Goal: Task Accomplishment & Management: Manage account settings

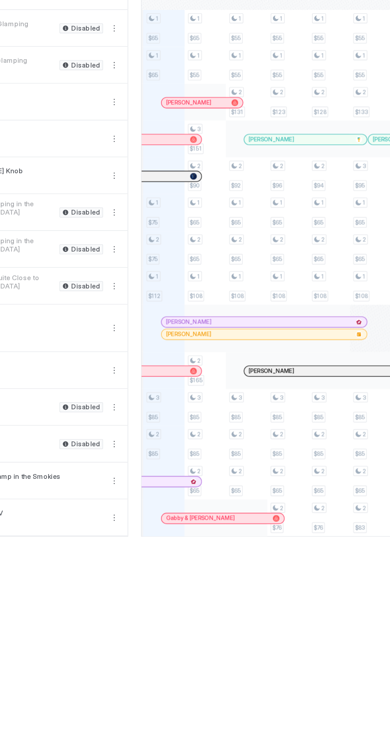
scroll to position [0, 440]
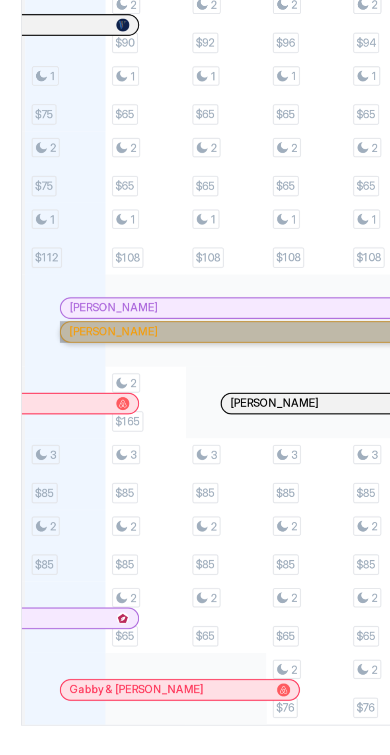
click at [272, 343] on div "[PERSON_NAME]" at bounding box center [263, 341] width 146 height 7
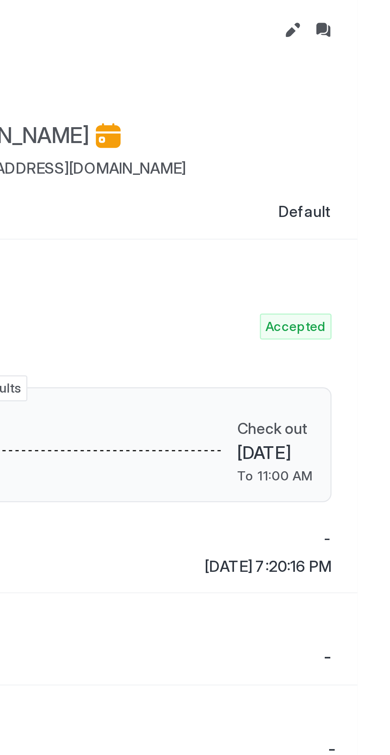
click at [380, 11] on button "Inbox" at bounding box center [377, 11] width 10 height 10
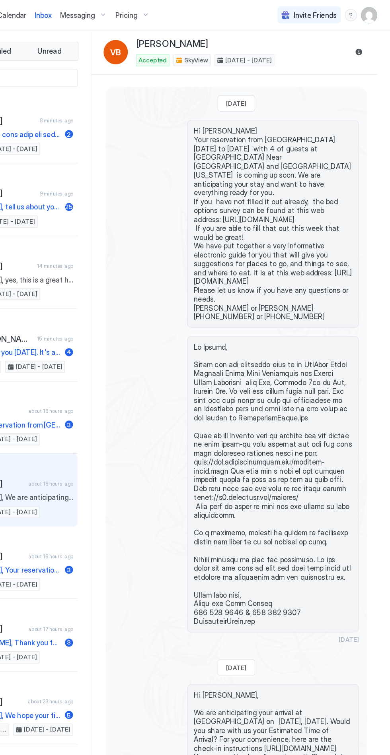
click at [368, 41] on button "Reservation information" at bounding box center [364, 41] width 10 height 10
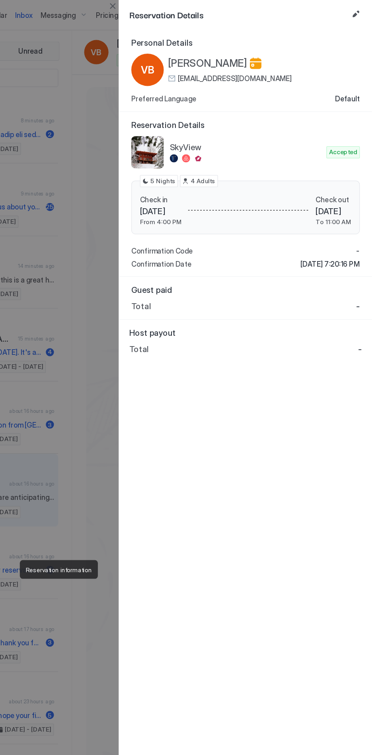
click at [187, 3] on button "Close" at bounding box center [186, 5] width 10 height 10
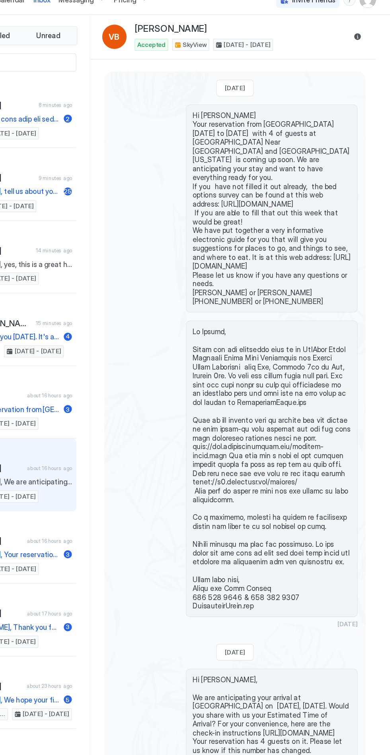
type textarea "*"
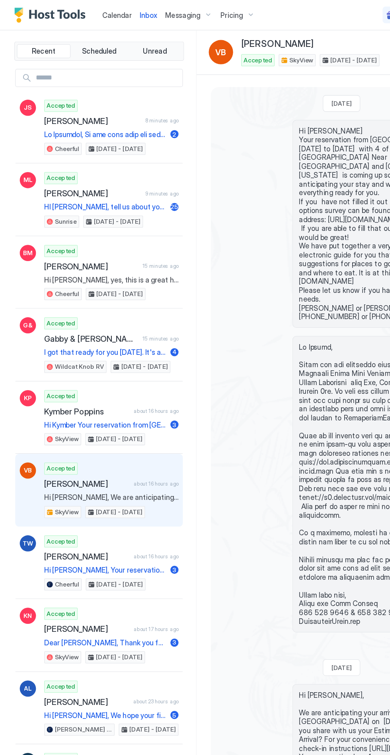
click at [99, 12] on span "Calendar" at bounding box center [91, 11] width 23 height 7
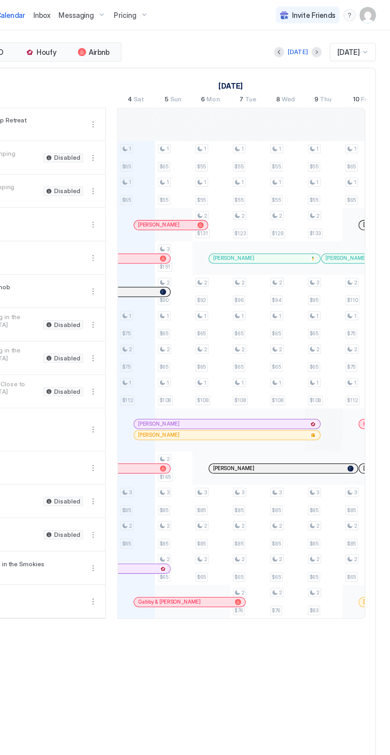
click at [198, 14] on div "Pricing" at bounding box center [186, 12] width 33 height 14
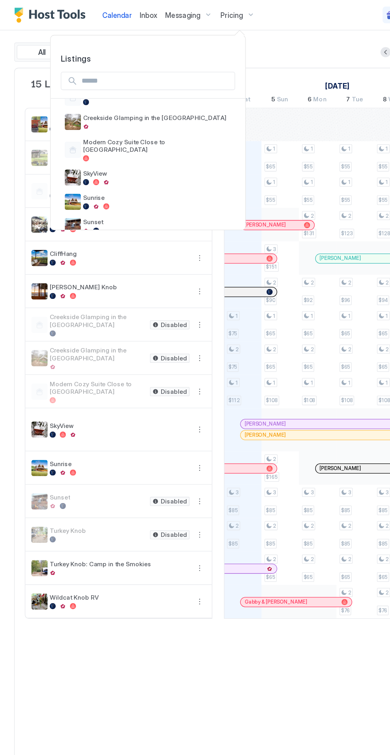
scroll to position [152, 0]
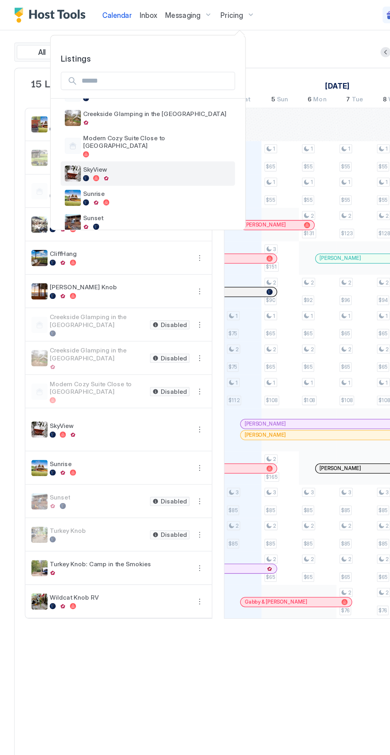
click at [112, 138] on div at bounding box center [123, 140] width 116 height 5
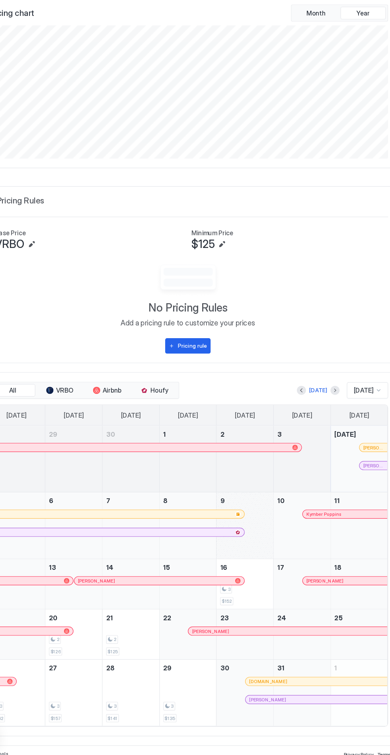
scroll to position [49, 0]
click at [228, 547] on div "October 9, 2025" at bounding box center [245, 552] width 50 height 58
click at [204, 545] on div "October 8, 2025" at bounding box center [195, 552] width 50 height 58
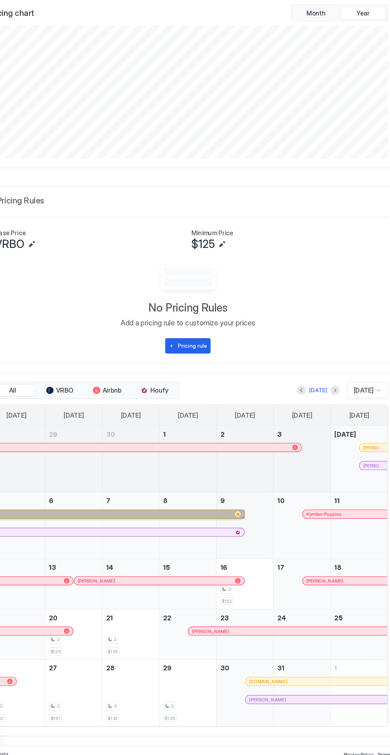
click at [210, 542] on link at bounding box center [132, 542] width 225 height 8
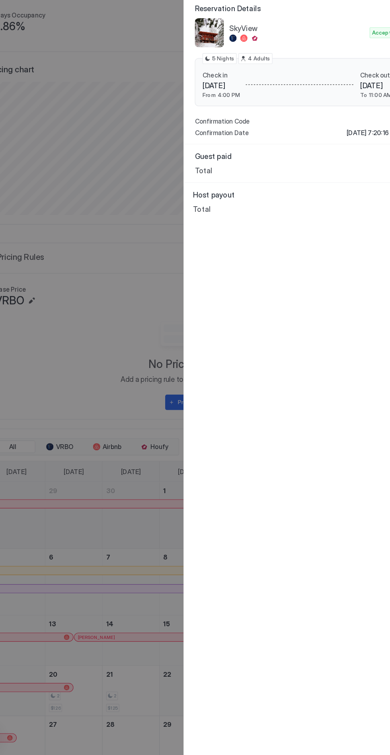
click at [153, 350] on div at bounding box center [195, 377] width 390 height 755
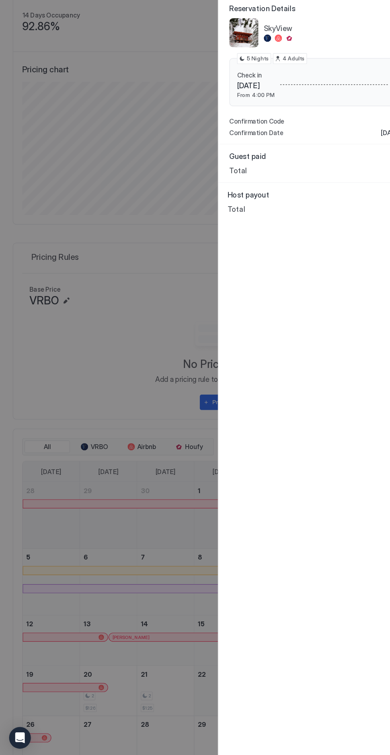
click at [184, 99] on div at bounding box center [195, 377] width 390 height 755
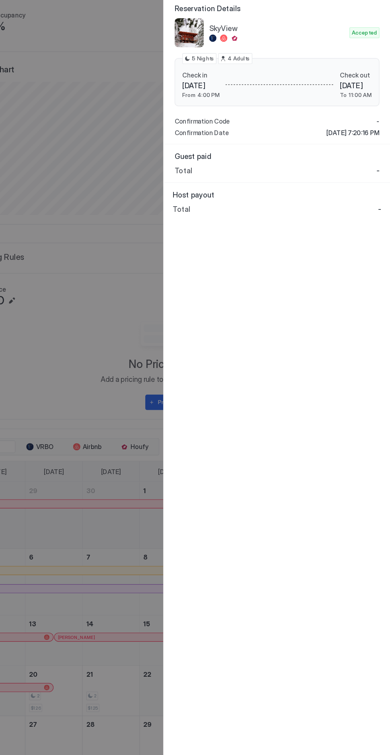
click at [143, 387] on div at bounding box center [195, 377] width 390 height 755
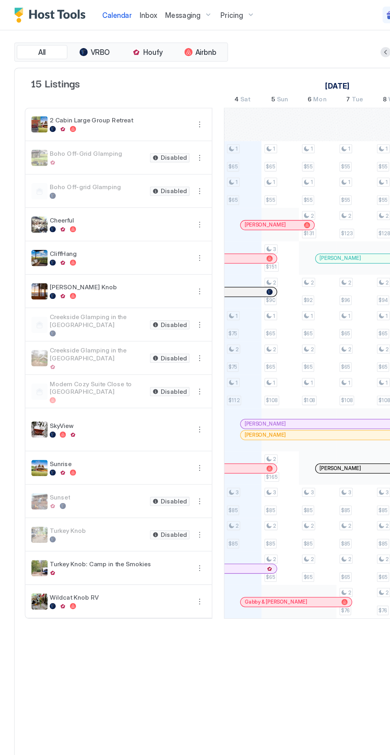
scroll to position [0, 442]
